Goal: Task Accomplishment & Management: Use online tool/utility

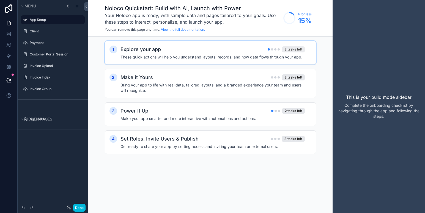
click at [288, 50] on div "3 tasks left" at bounding box center [293, 49] width 23 height 6
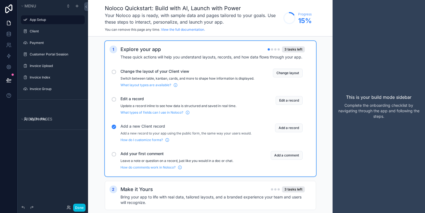
click at [142, 70] on span "Change the layout of your Client view" at bounding box center [187, 72] width 134 height 6
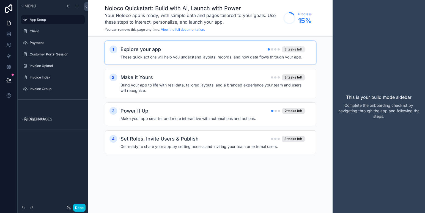
click at [292, 48] on div "3 tasks left" at bounding box center [293, 49] width 23 height 6
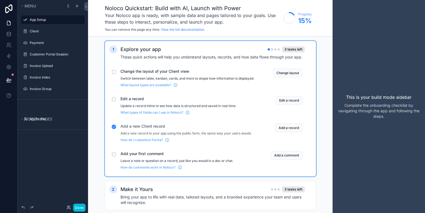
click at [115, 72] on div "scrollable content" at bounding box center [114, 72] width 4 height 4
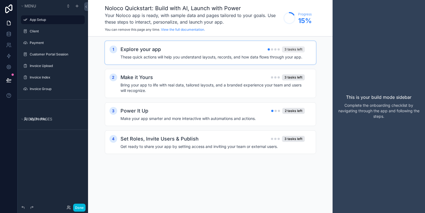
click at [289, 49] on div "3 tasks left" at bounding box center [293, 49] width 23 height 6
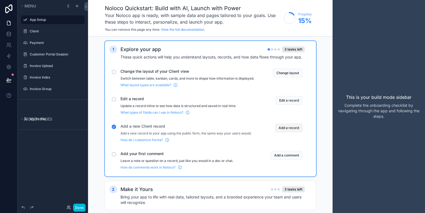
click at [284, 133] on button "Add a record" at bounding box center [289, 128] width 28 height 9
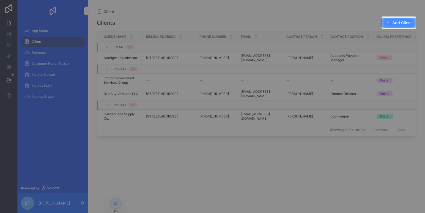
click at [391, 21] on button "Add Client" at bounding box center [398, 23] width 35 height 10
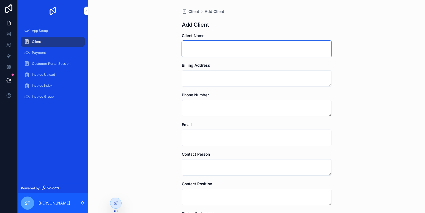
click at [205, 43] on textarea "scrollable content" at bounding box center [257, 49] width 150 height 17
type textarea "**********"
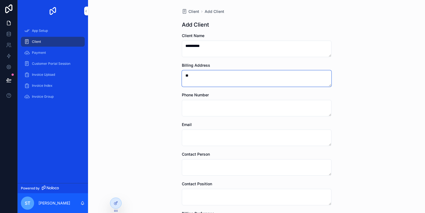
type textarea "*"
type textarea "**********"
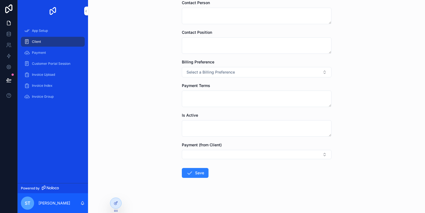
scroll to position [103, 0]
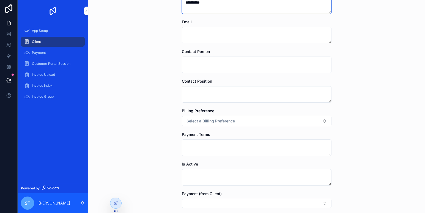
type textarea "**********"
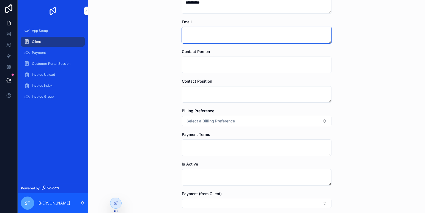
click at [199, 33] on textarea "scrollable content" at bounding box center [257, 35] width 150 height 17
type textarea "**********"
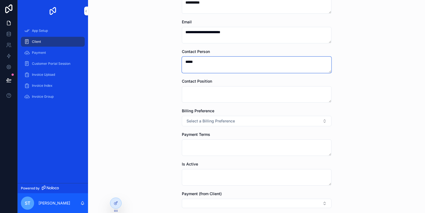
type textarea "*****"
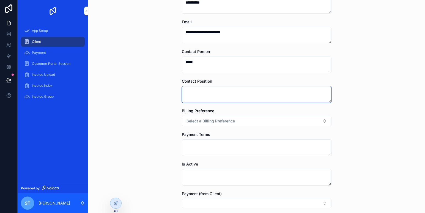
click at [199, 89] on textarea "scrollable content" at bounding box center [257, 94] width 150 height 17
type textarea "*****"
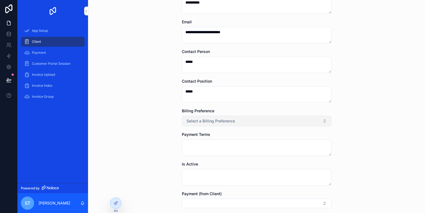
click at [271, 120] on button "Select a Billing Preference" at bounding box center [257, 121] width 150 height 10
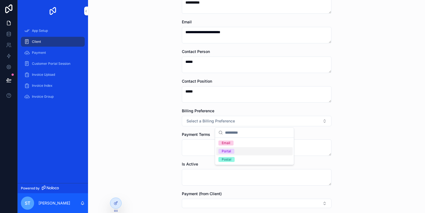
click at [228, 150] on div "Portal" at bounding box center [226, 151] width 9 height 5
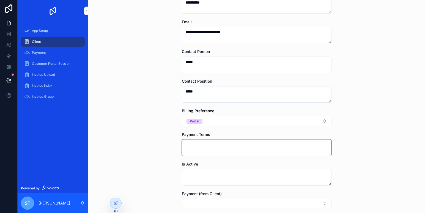
click at [187, 142] on textarea "scrollable content" at bounding box center [257, 148] width 150 height 17
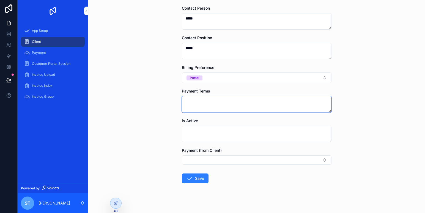
scroll to position [152, 0]
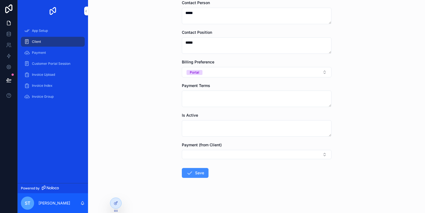
click at [194, 174] on button "Save" at bounding box center [195, 173] width 27 height 10
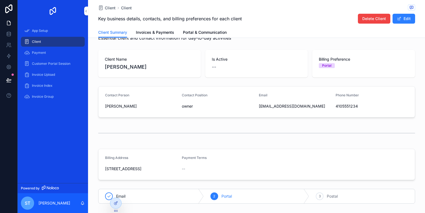
scroll to position [48, 0]
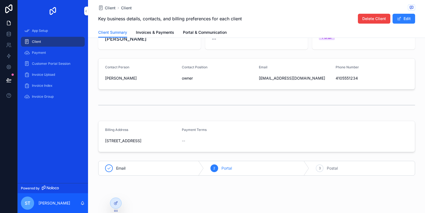
click at [143, 166] on div "Email" at bounding box center [150, 168] width 105 height 14
click at [215, 171] on div "2" at bounding box center [214, 169] width 8 height 8
click at [119, 202] on div at bounding box center [115, 203] width 11 height 10
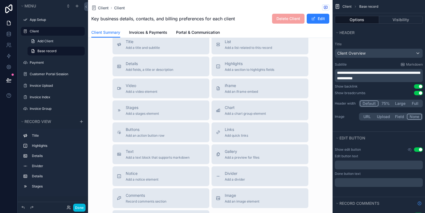
scroll to position [213, 0]
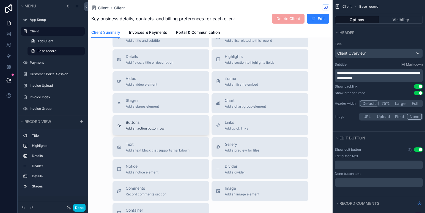
click at [147, 127] on span "Add an action button row" at bounding box center [145, 129] width 39 height 4
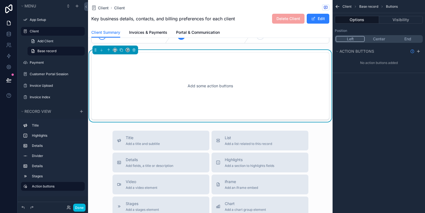
scroll to position [160, 0]
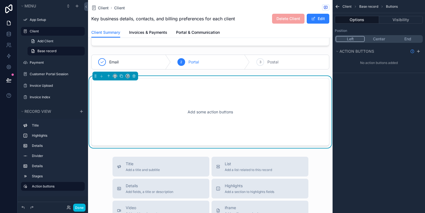
click at [105, 80] on div "Add some action buttons" at bounding box center [210, 112] width 238 height 68
click at [95, 77] on icon "scrollable content" at bounding box center [95, 77] width 0 height 0
click at [120, 87] on div "Add some action buttons" at bounding box center [210, 112] width 220 height 50
click at [116, 87] on div "Add some action buttons" at bounding box center [210, 112] width 220 height 50
click at [193, 107] on div "Add some action buttons" at bounding box center [210, 112] width 220 height 50
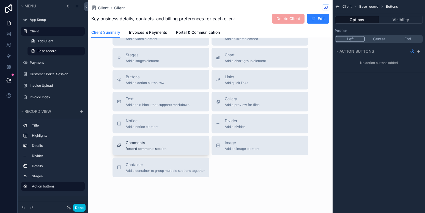
scroll to position [338, 0]
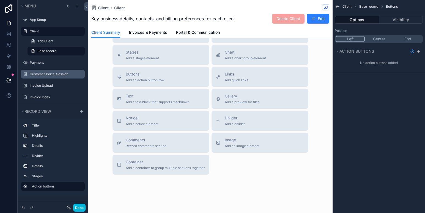
click at [58, 75] on label "Customer Portal Session" at bounding box center [56, 74] width 52 height 4
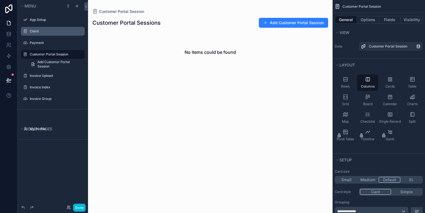
click at [38, 32] on label "Client" at bounding box center [56, 31] width 52 height 4
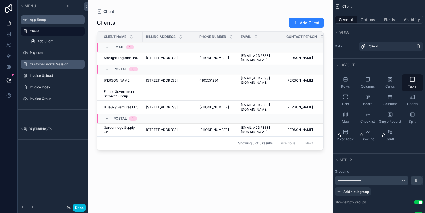
click at [38, 20] on label "App Setup" at bounding box center [56, 20] width 52 height 4
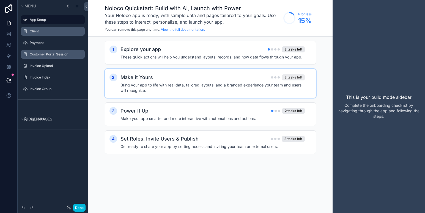
click at [286, 79] on div "3 tasks left" at bounding box center [293, 78] width 23 height 6
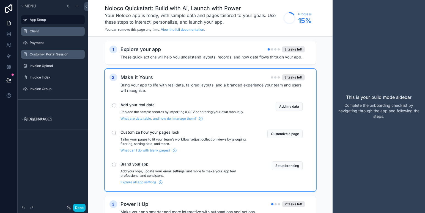
click at [102, 164] on div "1 Explore your app 3 tasks left These quick actions will help you understand la…" at bounding box center [210, 150] width 245 height 227
click at [114, 77] on div "2" at bounding box center [113, 78] width 8 height 8
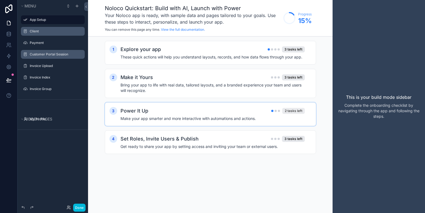
click at [293, 111] on div "2 tasks left" at bounding box center [293, 111] width 23 height 6
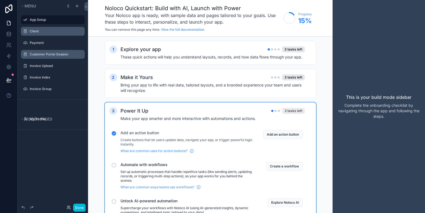
click at [289, 111] on div "2 tasks left" at bounding box center [293, 111] width 23 height 6
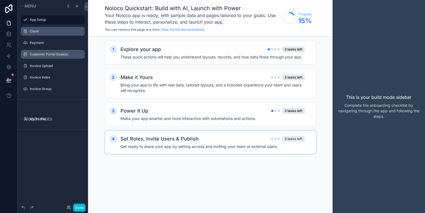
click at [285, 137] on div "3 tasks left" at bounding box center [293, 139] width 23 height 6
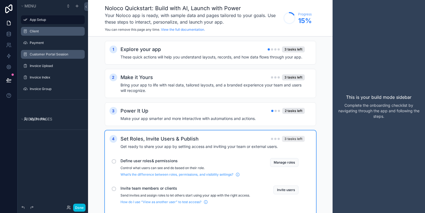
click at [284, 137] on div "3 tasks left" at bounding box center [293, 139] width 23 height 6
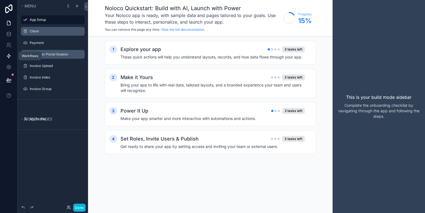
click at [9, 54] on icon at bounding box center [8, 56] width 3 height 4
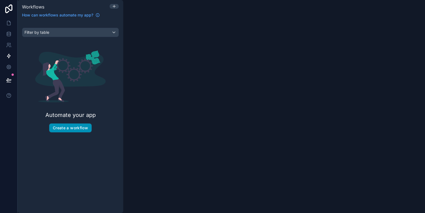
click at [64, 129] on button "Create a workflow" at bounding box center [70, 128] width 42 height 9
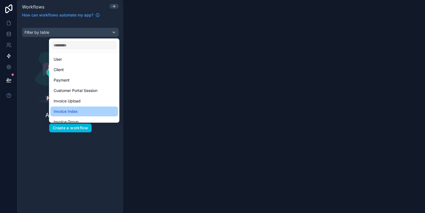
scroll to position [16, 0]
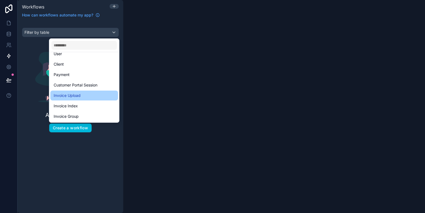
click at [76, 97] on span "Invoice Upload" at bounding box center [67, 95] width 27 height 7
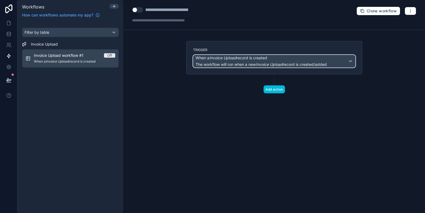
click at [351, 61] on div "When a Invoice Upload record is created The workflow will run when a new Invoic…" at bounding box center [274, 61] width 162 height 12
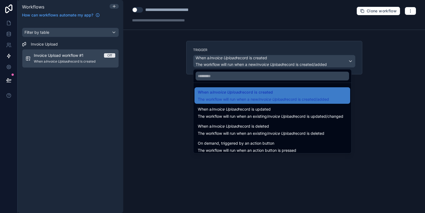
click at [357, 70] on div at bounding box center [212, 106] width 425 height 213
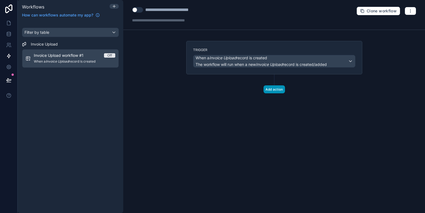
click at [276, 89] on button "Add action" at bounding box center [273, 90] width 21 height 8
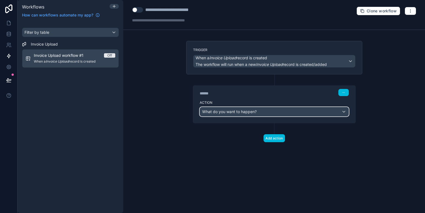
click at [278, 111] on div "What do you want to happen?" at bounding box center [274, 112] width 149 height 9
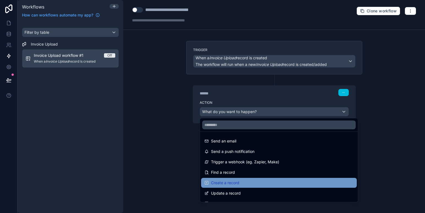
click at [224, 181] on span "Create a record" at bounding box center [225, 183] width 28 height 7
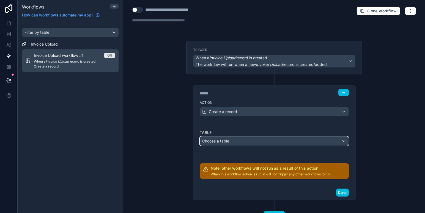
click at [230, 142] on div "Choose a table" at bounding box center [274, 141] width 149 height 9
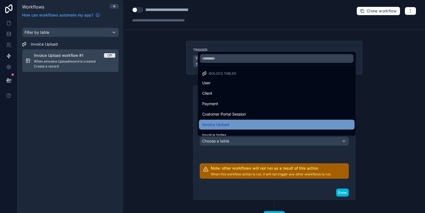
click at [221, 121] on div "Invoice Upload" at bounding box center [277, 125] width 156 height 10
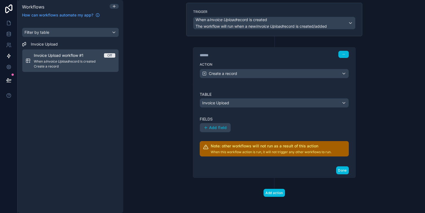
scroll to position [40, 0]
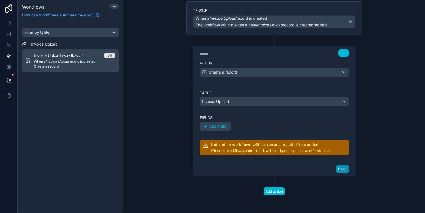
click at [341, 171] on button "Done" at bounding box center [342, 169] width 12 height 8
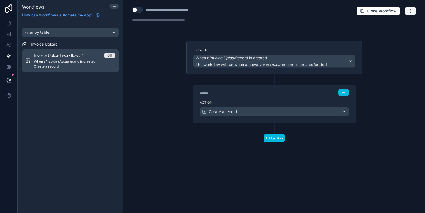
click at [409, 10] on icon "button" at bounding box center [410, 11] width 4 height 4
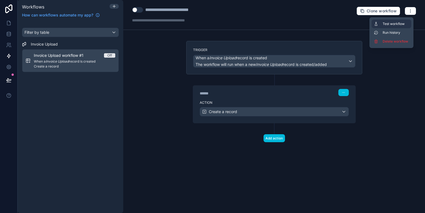
click at [396, 22] on span "Test workflow" at bounding box center [396, 24] width 26 height 4
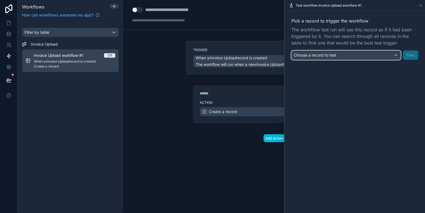
click at [396, 53] on div "Choose a record to test" at bounding box center [346, 55] width 109 height 9
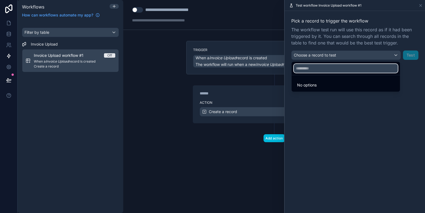
click at [338, 67] on input "text" at bounding box center [346, 68] width 104 height 9
click at [408, 54] on div at bounding box center [355, 106] width 140 height 213
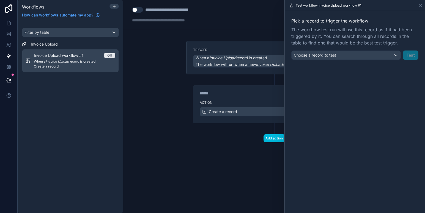
click at [157, 70] on div "**********" at bounding box center [274, 106] width 302 height 213
click at [61, 58] on div "Invoice Upload workflow #1 Off When a Invoice Upload record is created Create a…" at bounding box center [74, 61] width 81 height 16
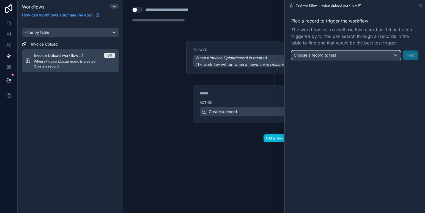
click at [337, 57] on div "Choose a record to test" at bounding box center [346, 55] width 109 height 9
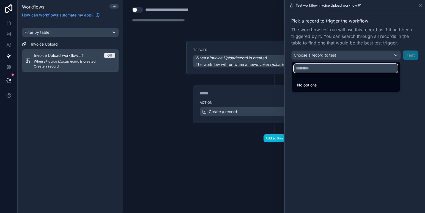
click at [308, 70] on input "text" at bounding box center [346, 68] width 104 height 9
type input "*"
type input "***"
click at [312, 85] on span "No options" at bounding box center [307, 85] width 20 height 5
click at [357, 59] on div at bounding box center [355, 106] width 140 height 213
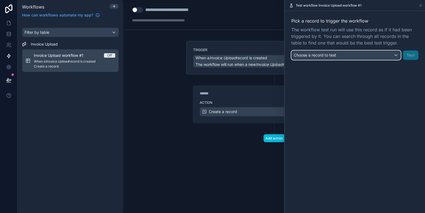
click at [356, 57] on div "Choose a record to test" at bounding box center [346, 55] width 109 height 9
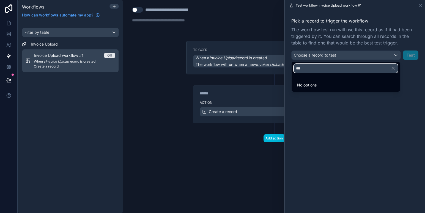
click at [351, 68] on input "***" at bounding box center [346, 68] width 104 height 9
click at [395, 55] on div at bounding box center [355, 106] width 140 height 213
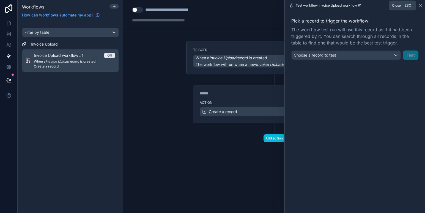
click at [421, 6] on icon at bounding box center [420, 5] width 4 height 4
